Goal: Task Accomplishment & Management: Complete application form

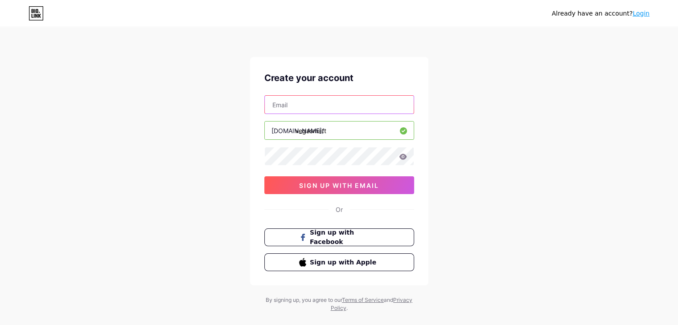
click at [318, 105] on input "text" at bounding box center [339, 105] width 149 height 18
type input "[EMAIL_ADDRESS][DOMAIN_NAME]"
click at [176, 171] on div "Already have an account? Login Create your account [EMAIL_ADDRESS][DOMAIN_NAME]…" at bounding box center [339, 170] width 678 height 341
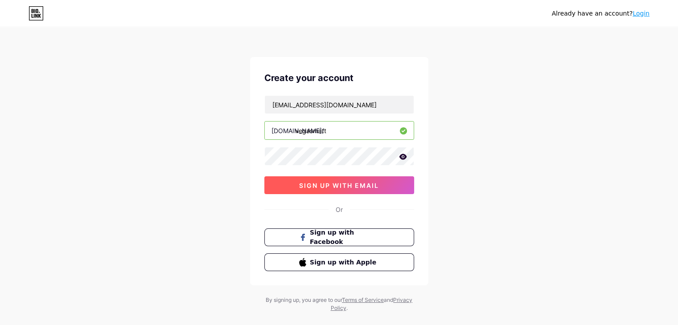
click at [343, 184] on span "sign up with email" at bounding box center [339, 186] width 80 height 8
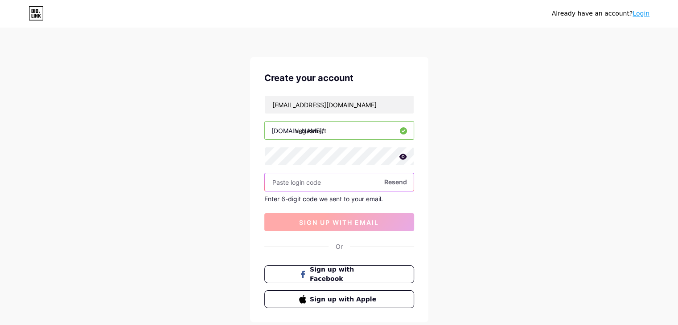
paste input "179666"
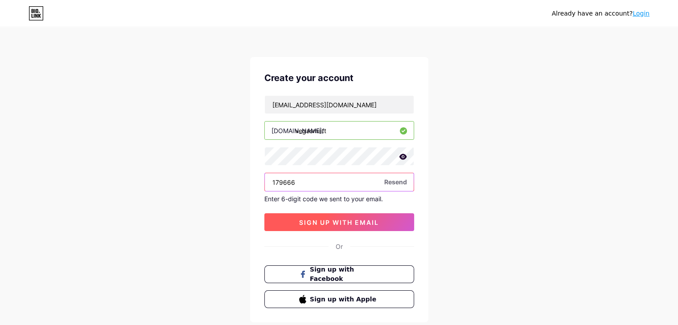
type input "179666"
click at [336, 225] on span "sign up with email" at bounding box center [339, 223] width 80 height 8
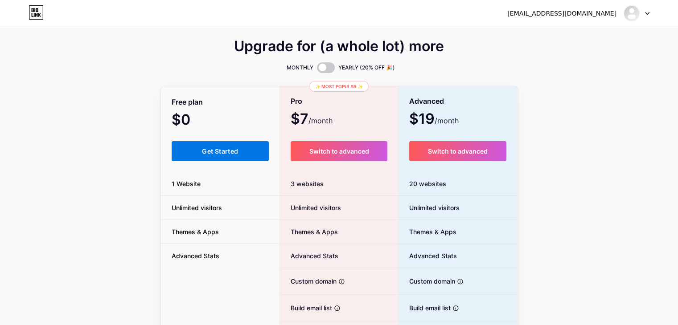
click at [195, 153] on button "Get Started" at bounding box center [221, 151] width 98 height 20
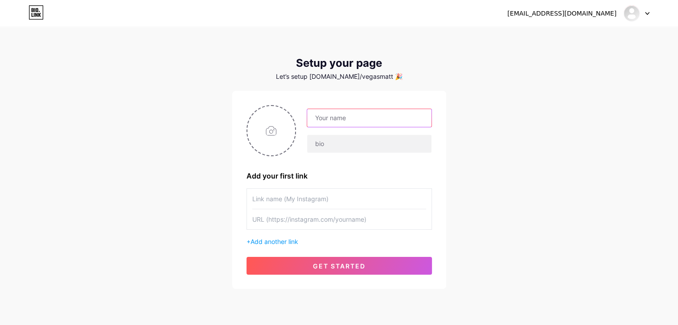
click at [336, 114] on input "text" at bounding box center [369, 118] width 124 height 18
click at [354, 77] on div "Let’s setup [DOMAIN_NAME]/vegasmatt 🎉" at bounding box center [339, 76] width 214 height 7
copy div "vegasmatt"
click at [329, 115] on input "text" at bounding box center [369, 118] width 124 height 18
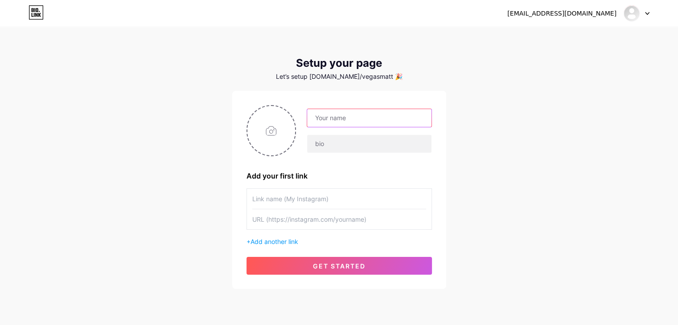
paste input "vegasmatt"
type input "vegasmatt"
click at [280, 131] on input "file" at bounding box center [271, 130] width 48 height 49
type input "C:\fakepath\channels4_profile.jpg"
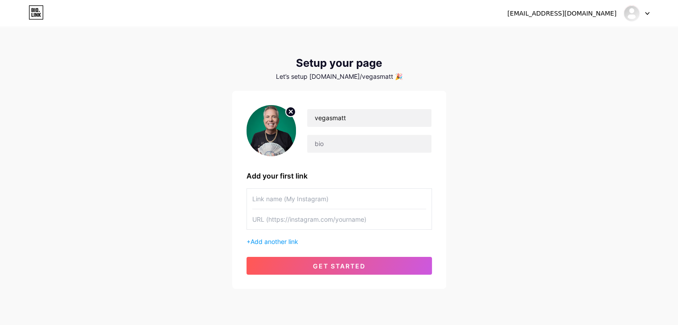
click at [307, 209] on input "text" at bounding box center [339, 219] width 174 height 20
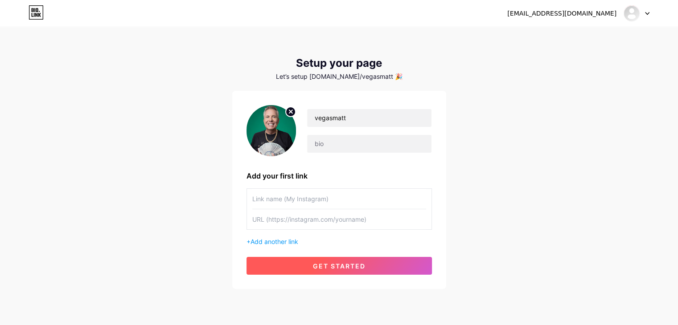
click at [311, 261] on button "get started" at bounding box center [338, 266] width 185 height 18
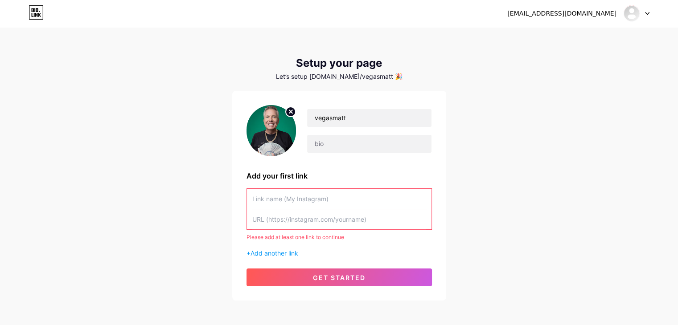
click at [292, 112] on circle at bounding box center [291, 112] width 10 height 10
